Goal: Task Accomplishment & Management: Manage account settings

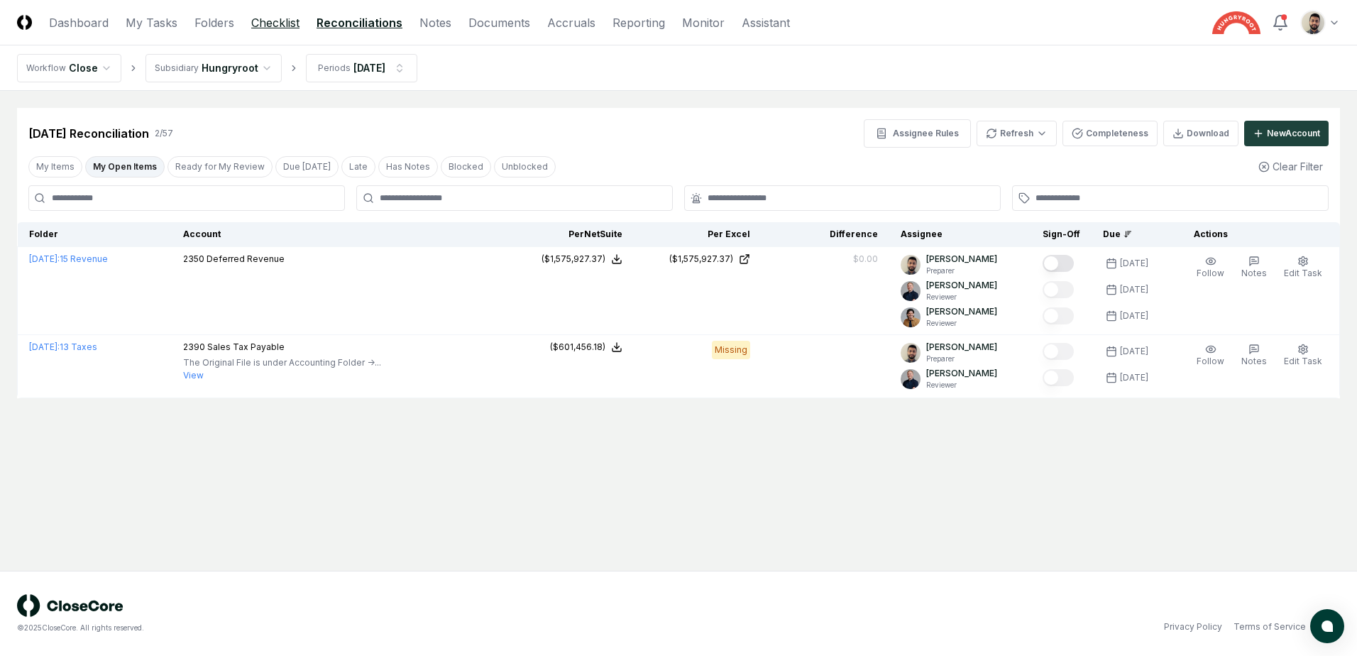
click at [273, 17] on link "Checklist" at bounding box center [275, 22] width 48 height 17
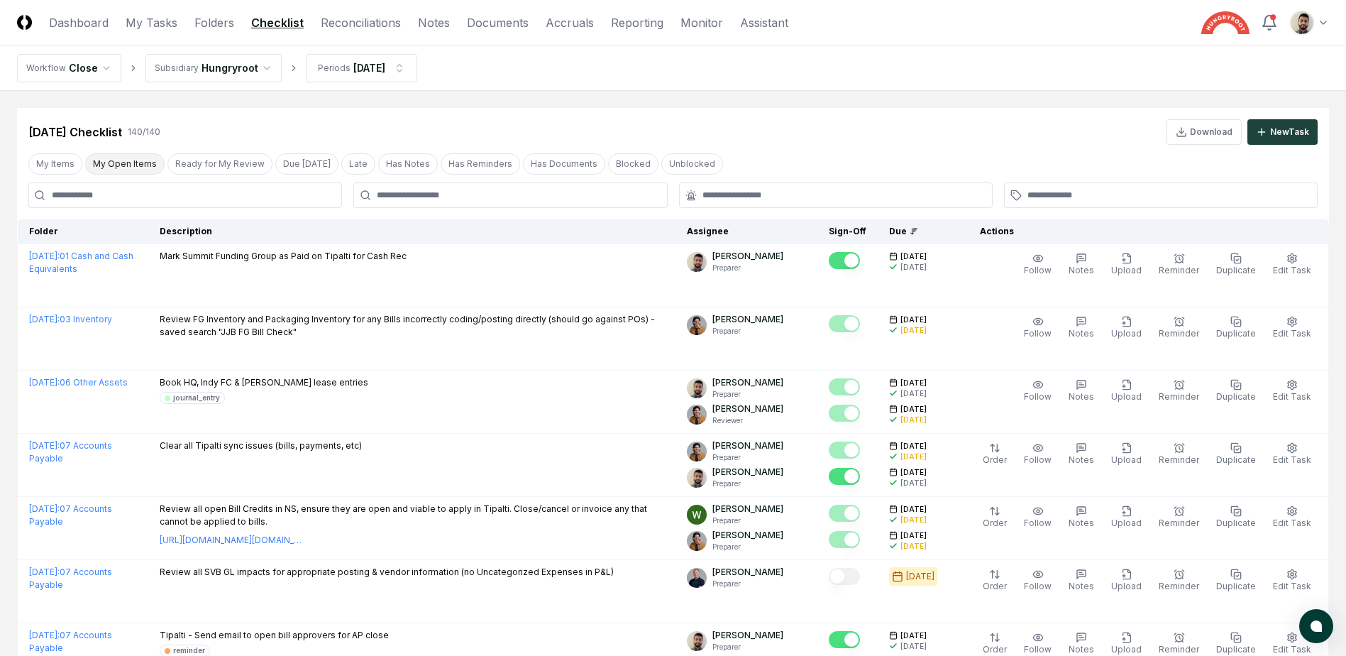
click at [131, 170] on button "My Open Items" at bounding box center [124, 163] width 79 height 21
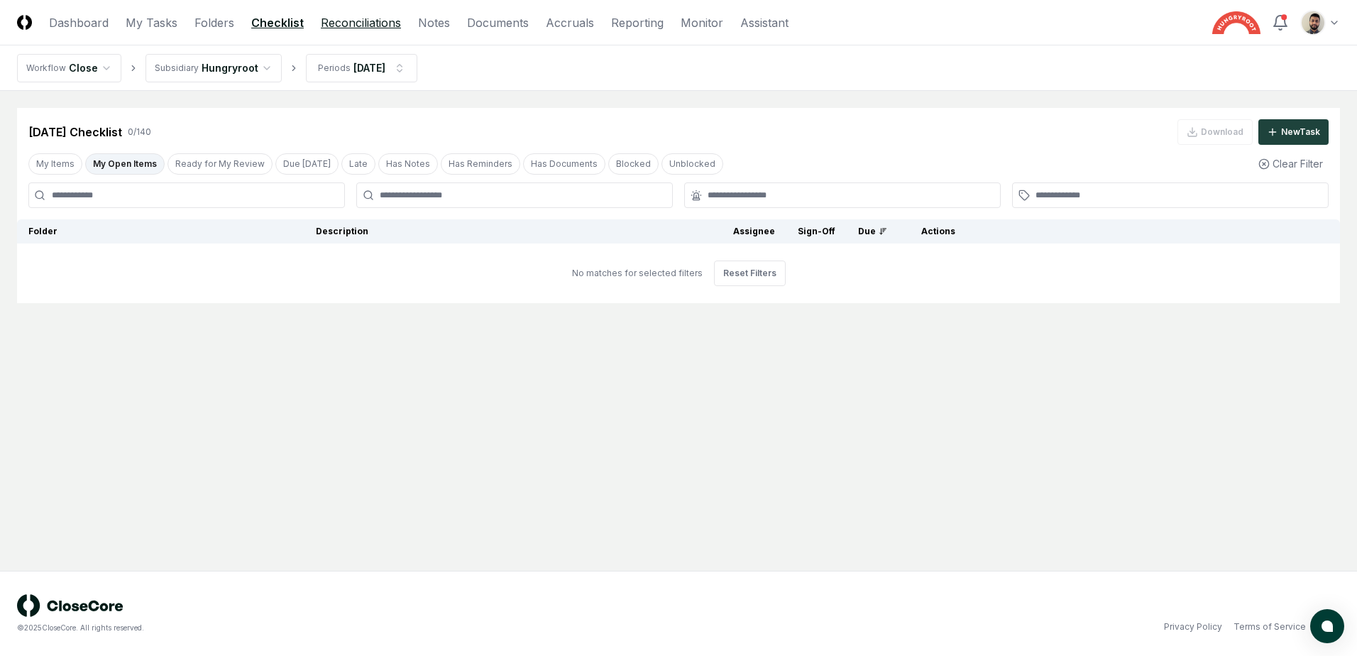
click at [344, 27] on link "Reconciliations" at bounding box center [361, 22] width 80 height 17
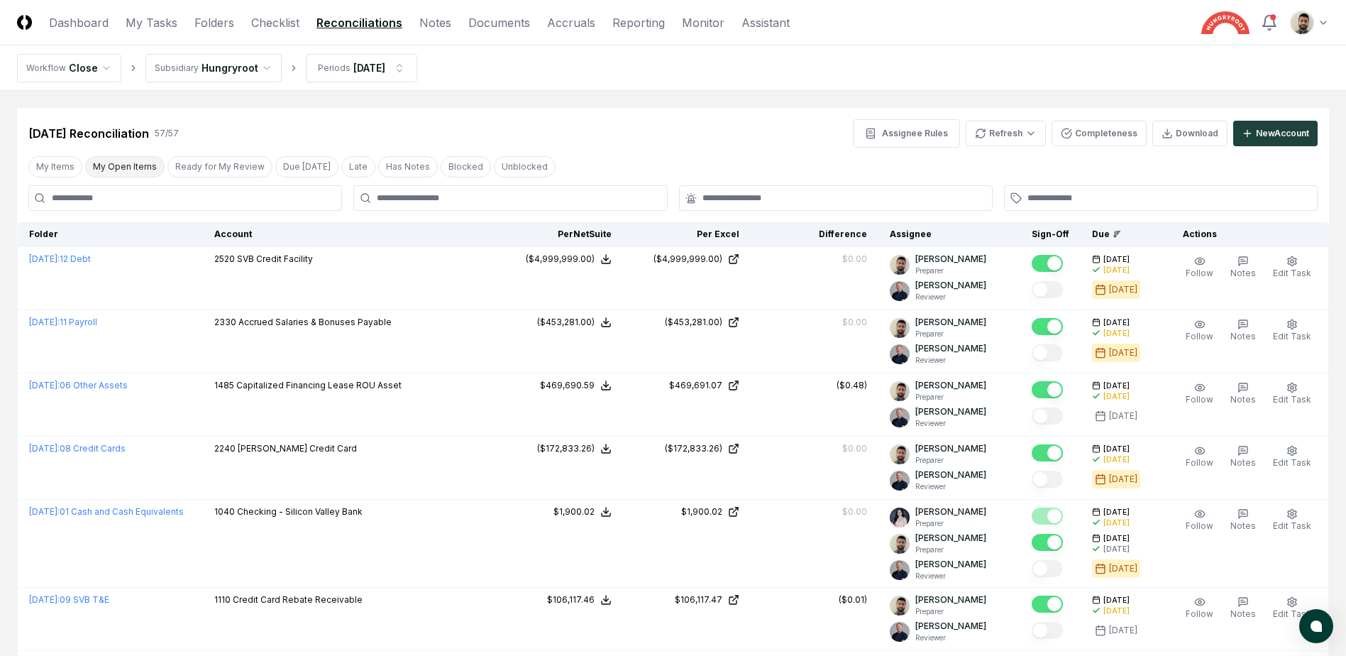
click at [131, 168] on button "My Open Items" at bounding box center [124, 166] width 79 height 21
